Goal: Information Seeking & Learning: Find specific fact

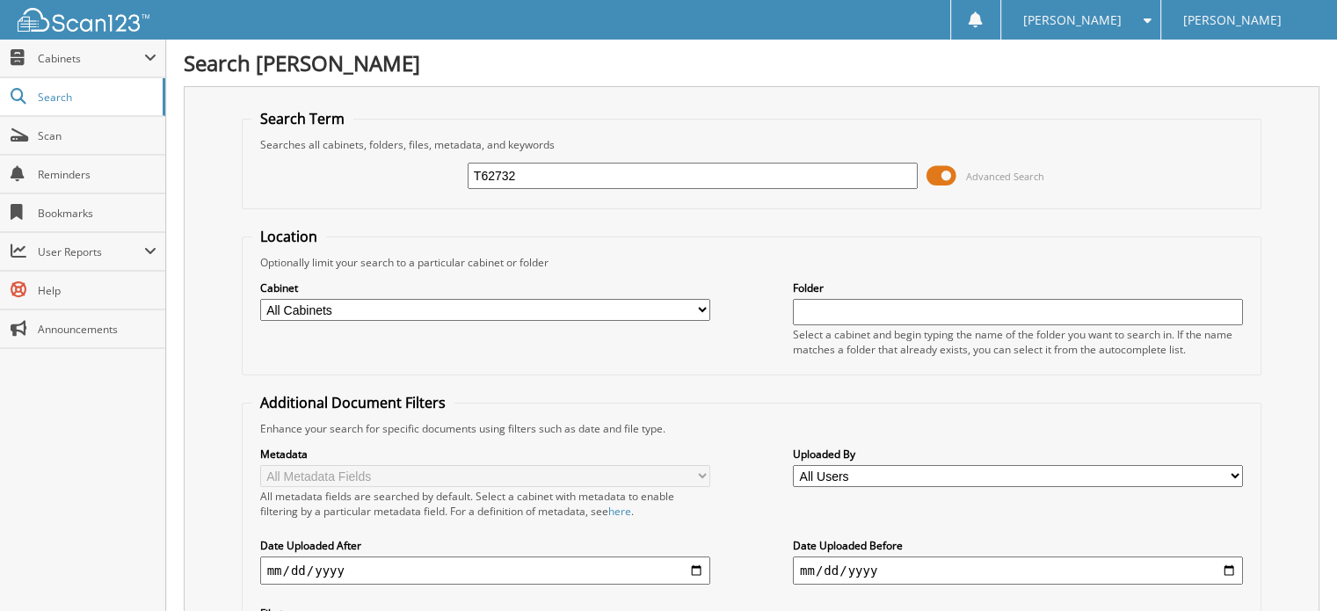
type input "T62732"
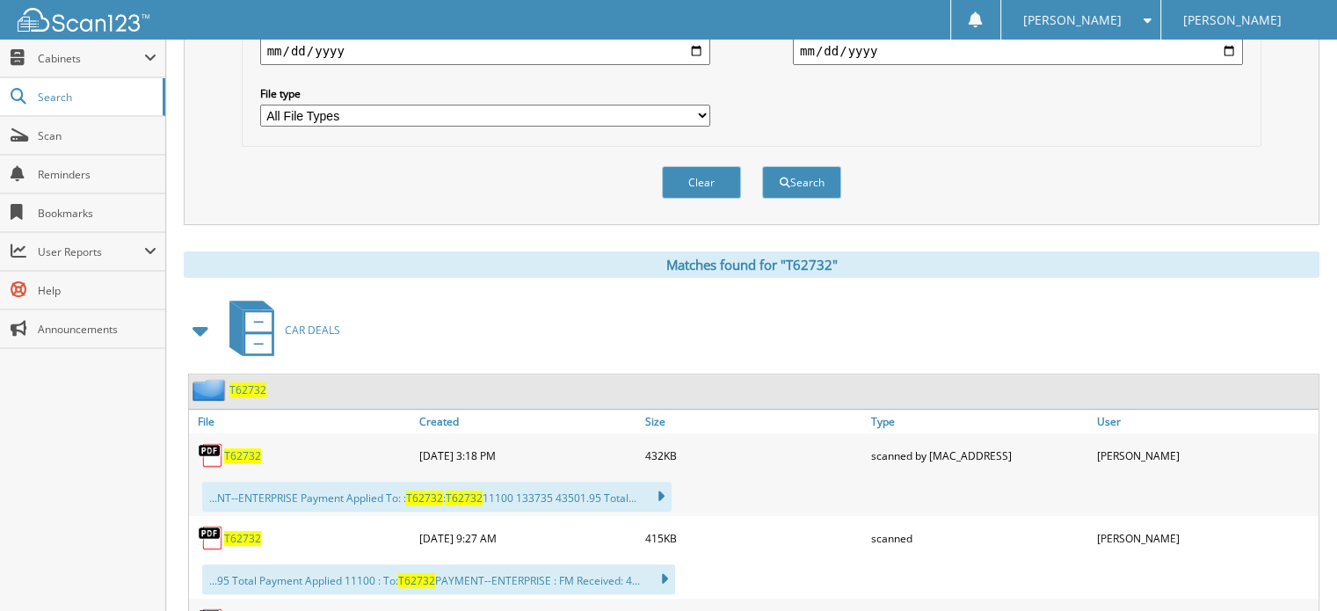
scroll to position [615, 0]
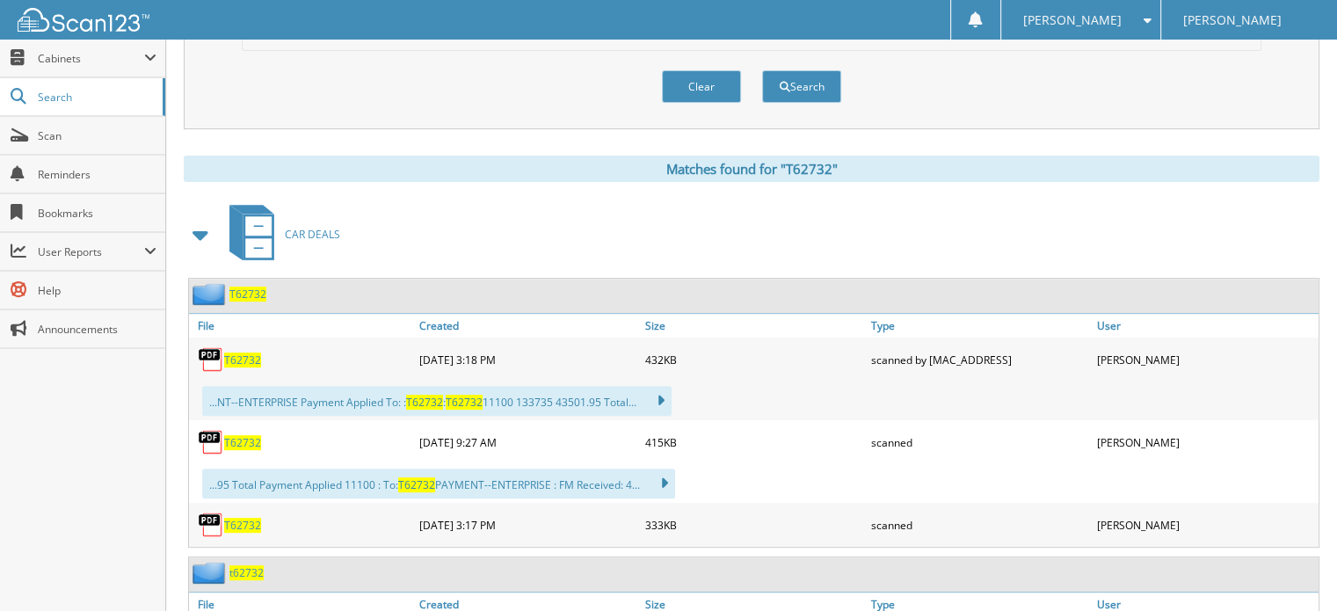
click at [239, 352] on span "T62732" at bounding box center [242, 359] width 37 height 15
click at [252, 287] on span "T62732" at bounding box center [247, 294] width 37 height 15
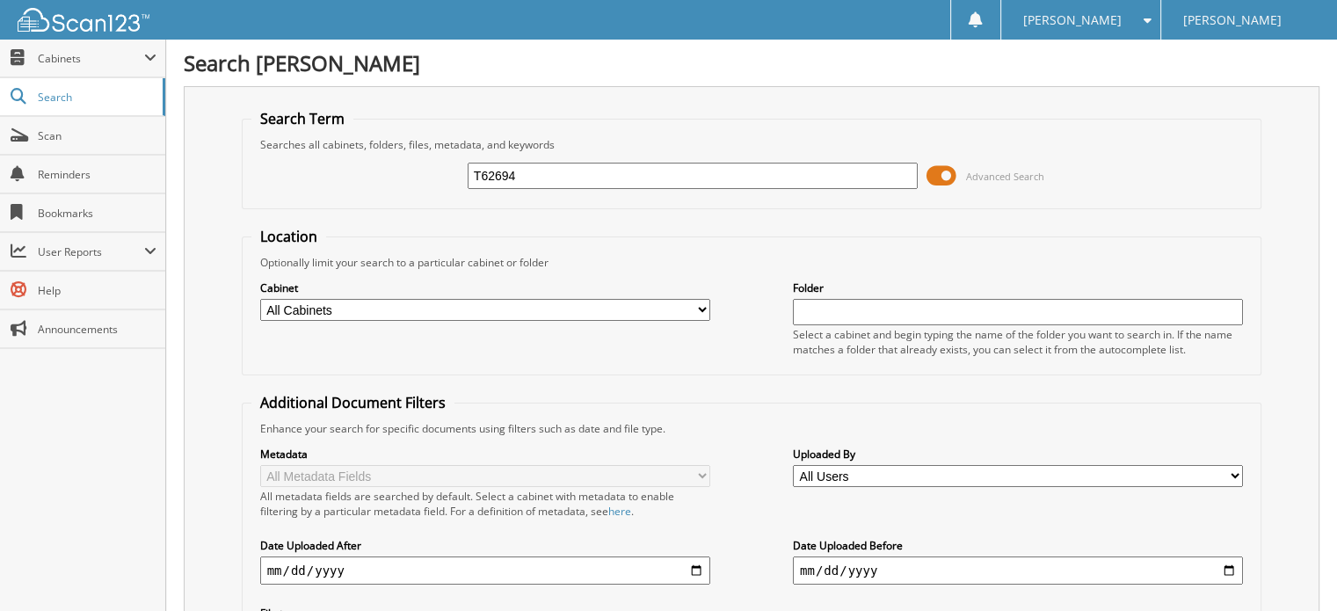
type input "T62694"
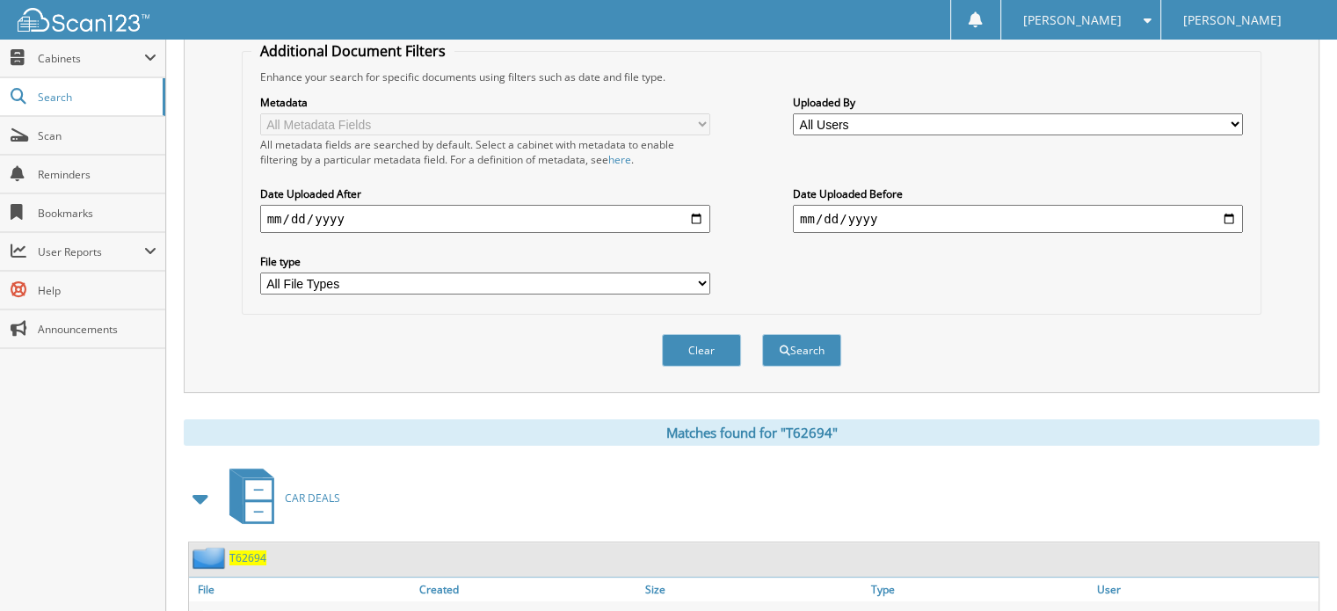
scroll to position [615, 0]
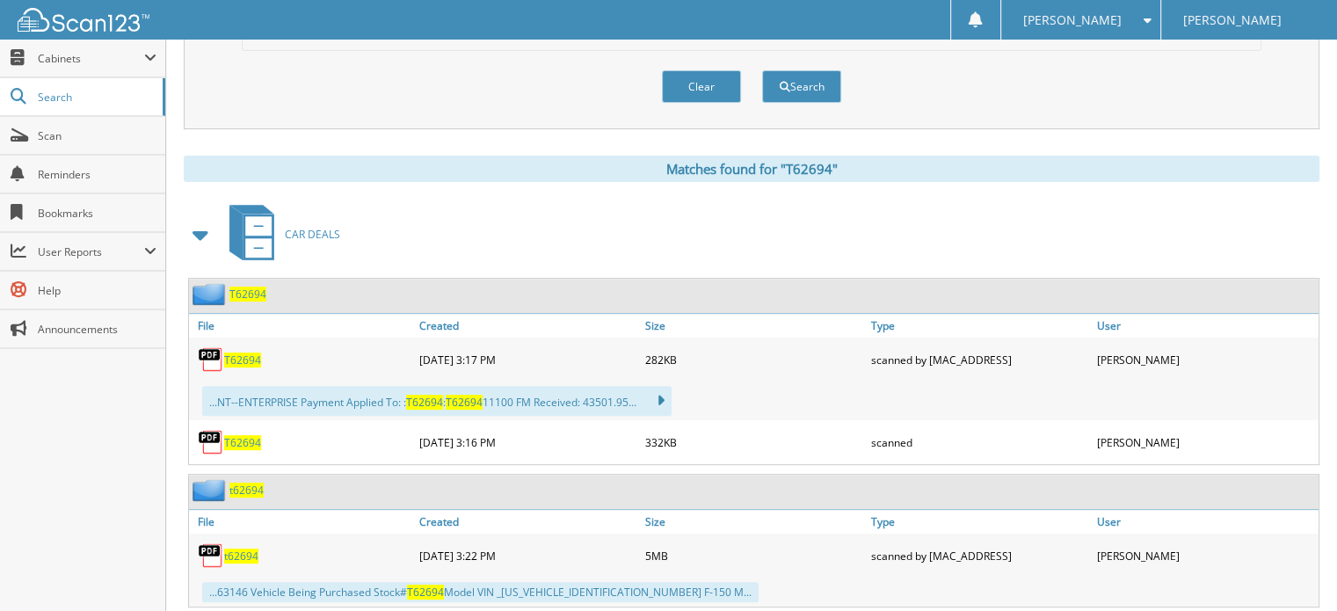
click at [243, 287] on span "T62694" at bounding box center [247, 294] width 37 height 15
